Goal: Navigation & Orientation: Go to known website

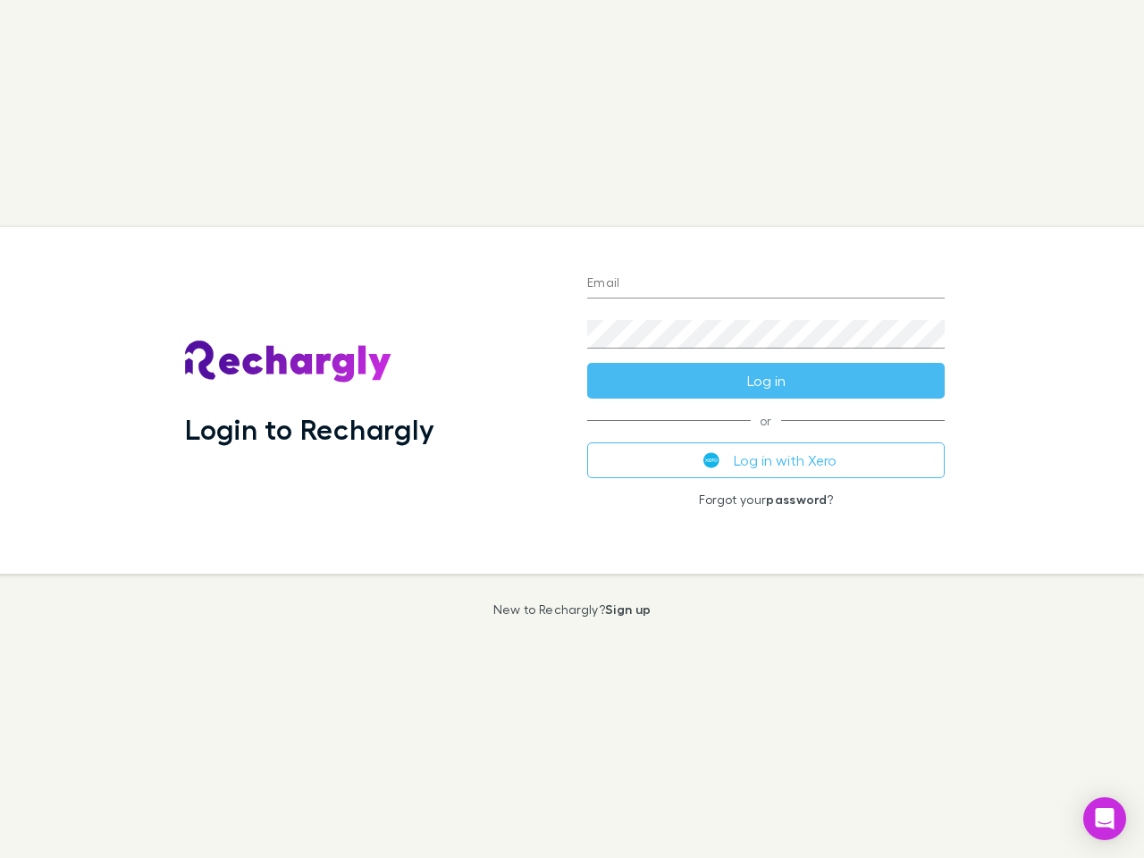
click at [572, 429] on div "Login to Rechargly" at bounding box center [372, 400] width 402 height 347
click at [766, 284] on input "Email" at bounding box center [766, 284] width 358 height 29
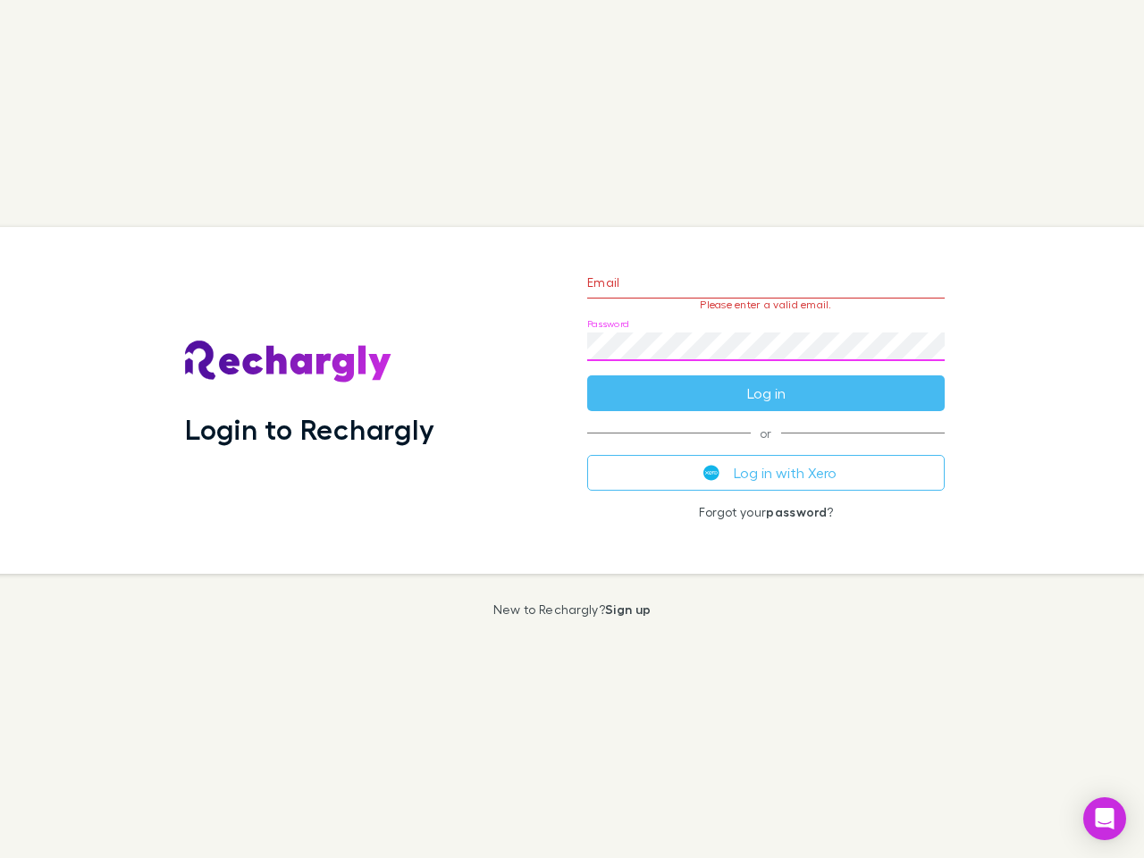
click at [766, 381] on form "Email Please enter a valid email. Password Log in" at bounding box center [766, 334] width 358 height 156
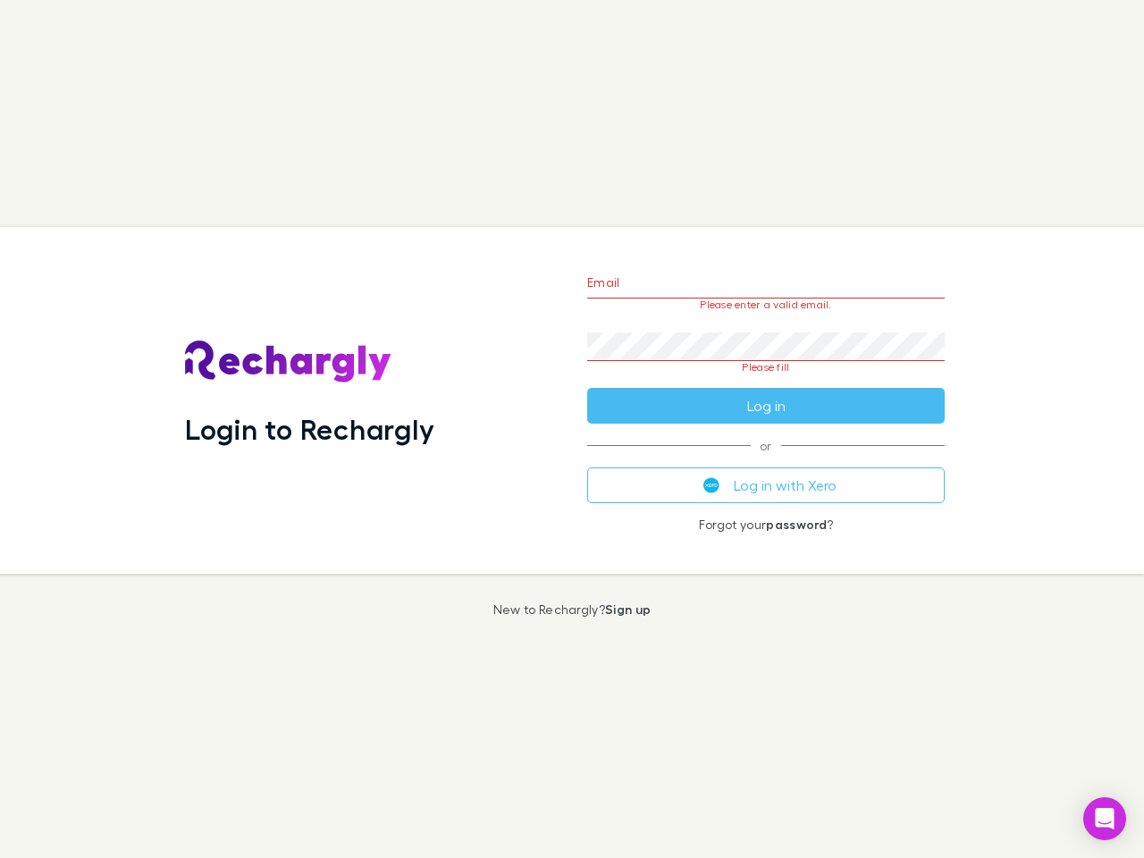
click at [766, 460] on div "Email Please enter a valid email. Password Please fill Log in or Log in with Xe…" at bounding box center [766, 400] width 386 height 347
click at [1105, 819] on icon "Open Intercom Messenger" at bounding box center [1105, 818] width 19 height 21
